Goal: Task Accomplishment & Management: Complete application form

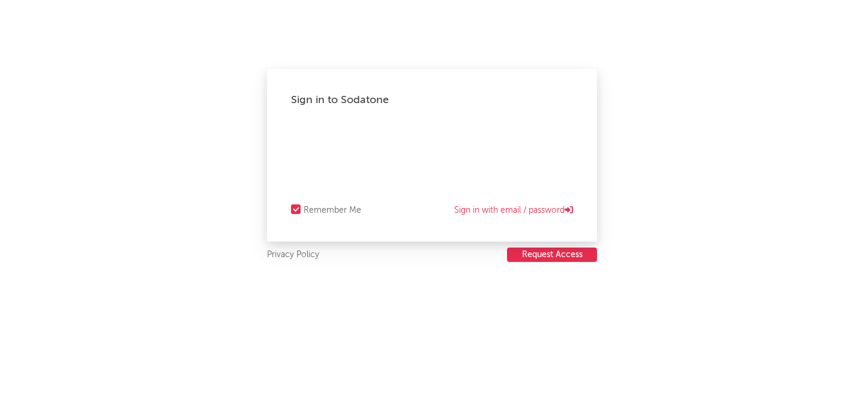
click at [531, 252] on button "Request Access" at bounding box center [552, 255] width 90 height 14
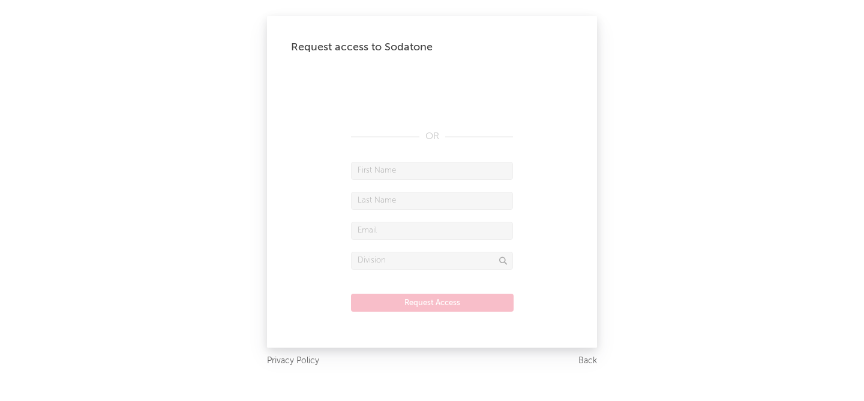
click at [374, 167] on input "text" at bounding box center [432, 171] width 162 height 18
type input "[PERSON_NAME]"
type input "[EMAIL_ADDRESS][DOMAIN_NAME]"
click at [361, 170] on input "[PERSON_NAME]" at bounding box center [432, 171] width 162 height 18
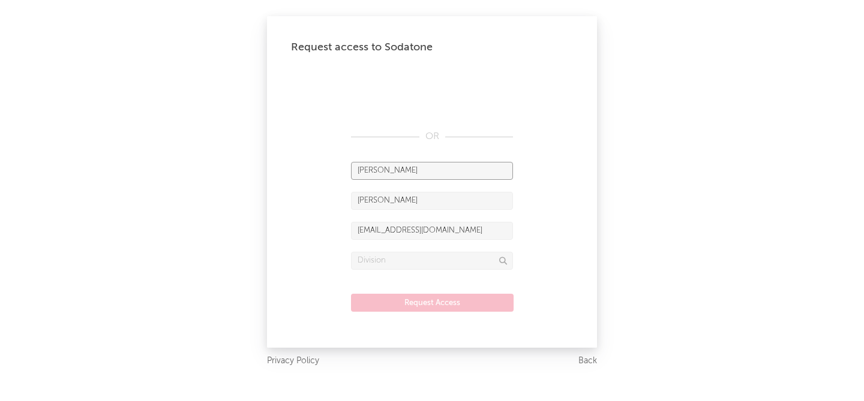
click at [361, 170] on input "[PERSON_NAME]" at bounding box center [432, 171] width 162 height 18
type input "[PERSON_NAME]"
click at [375, 265] on input "text" at bounding box center [432, 261] width 162 height 18
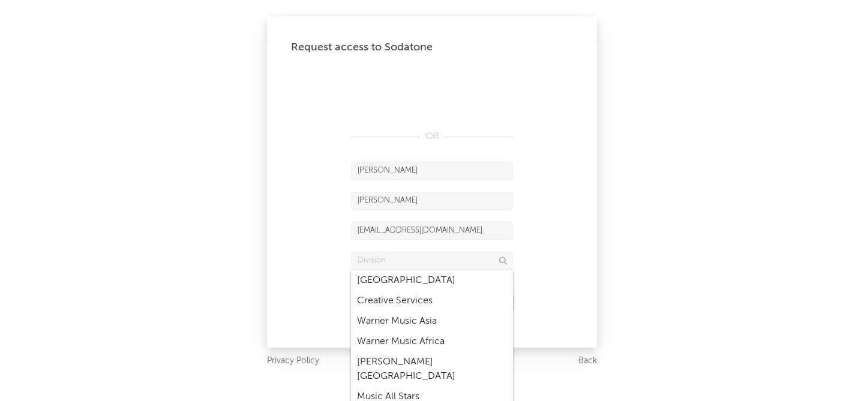
click at [381, 300] on div "Creative Services" at bounding box center [432, 301] width 162 height 20
type input "Creative Services"
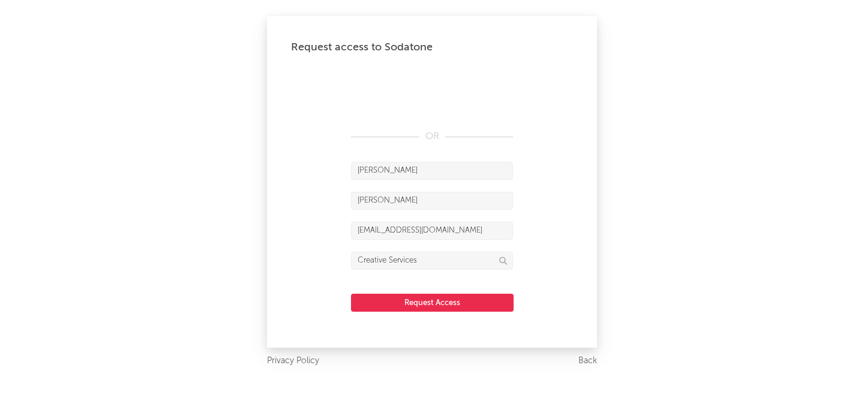
click at [413, 299] on button "Request Access" at bounding box center [432, 303] width 163 height 18
